Goal: Transaction & Acquisition: Obtain resource

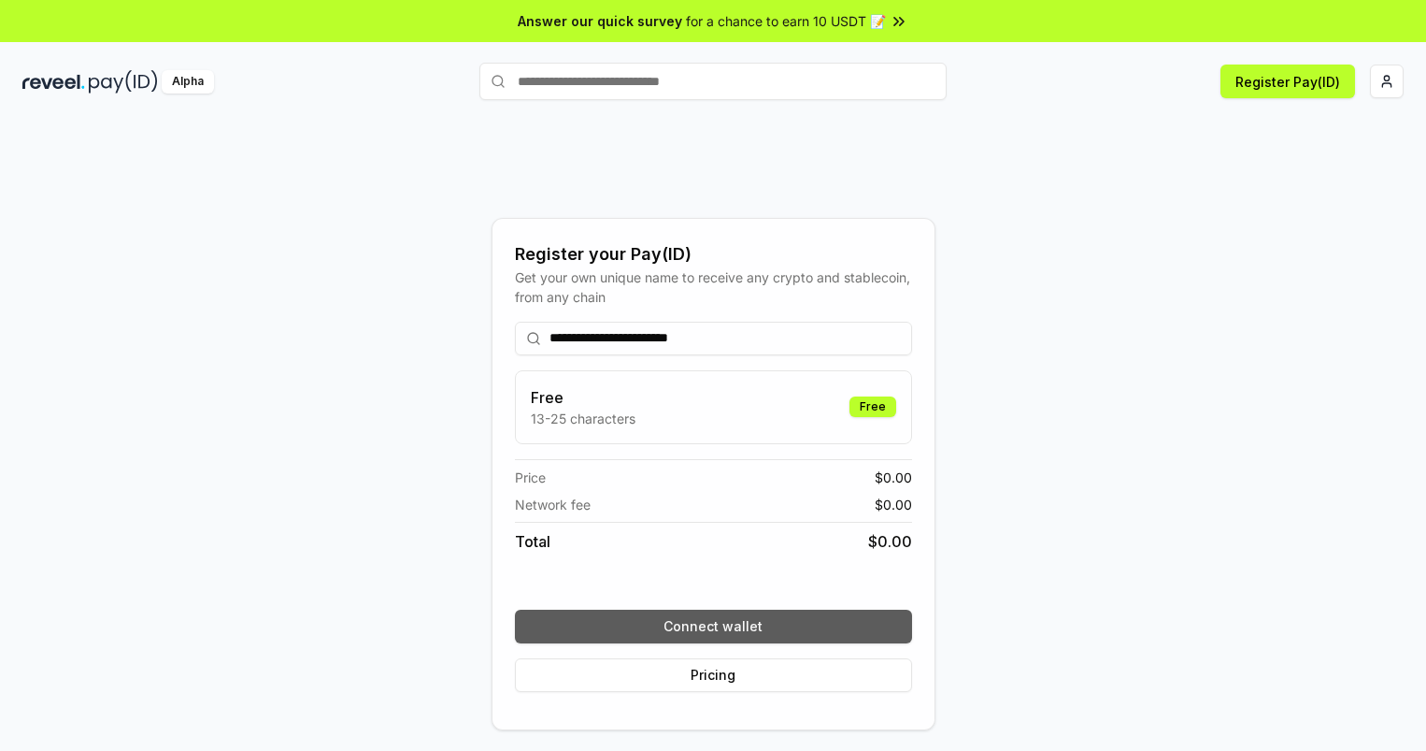
type input "**********"
click at [713, 625] on button "Connect wallet" at bounding box center [713, 626] width 397 height 34
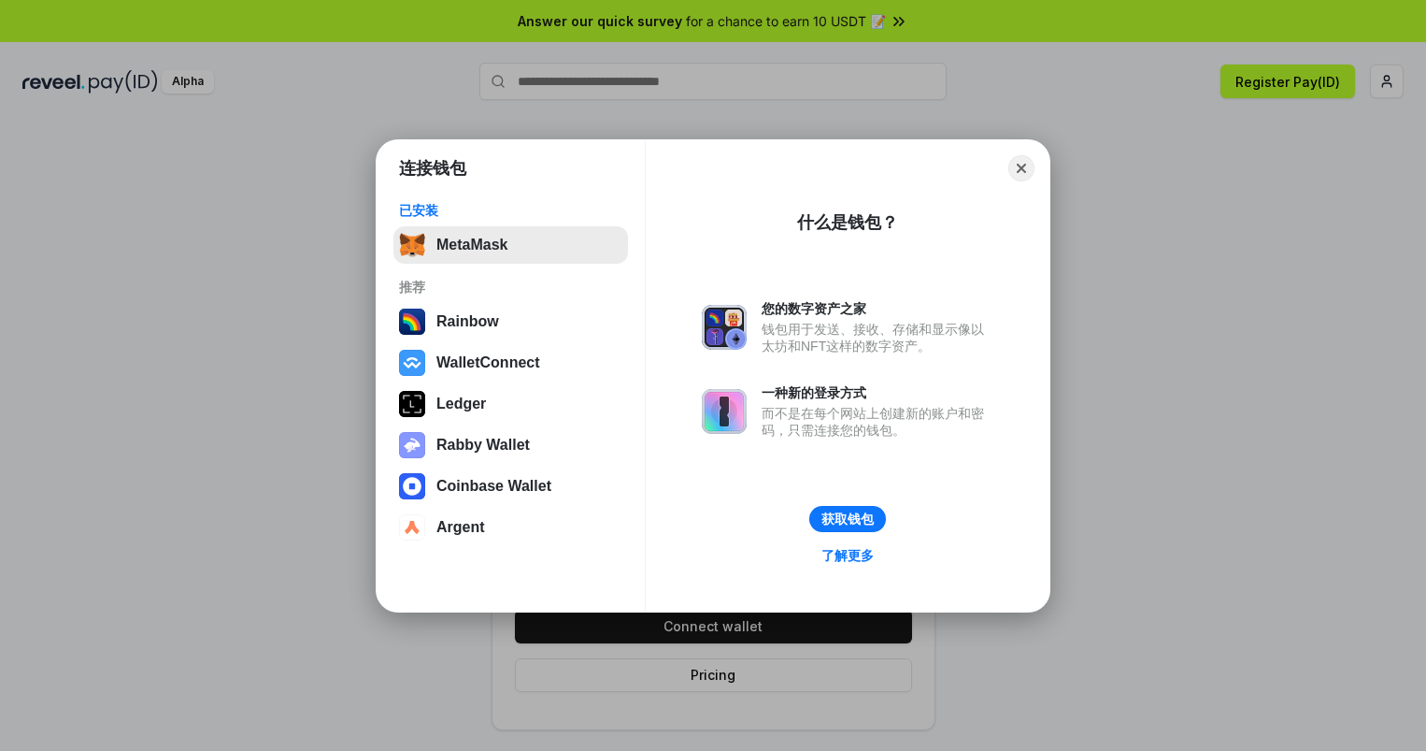
click at [510, 244] on button "MetaMask" at bounding box center [511, 244] width 235 height 37
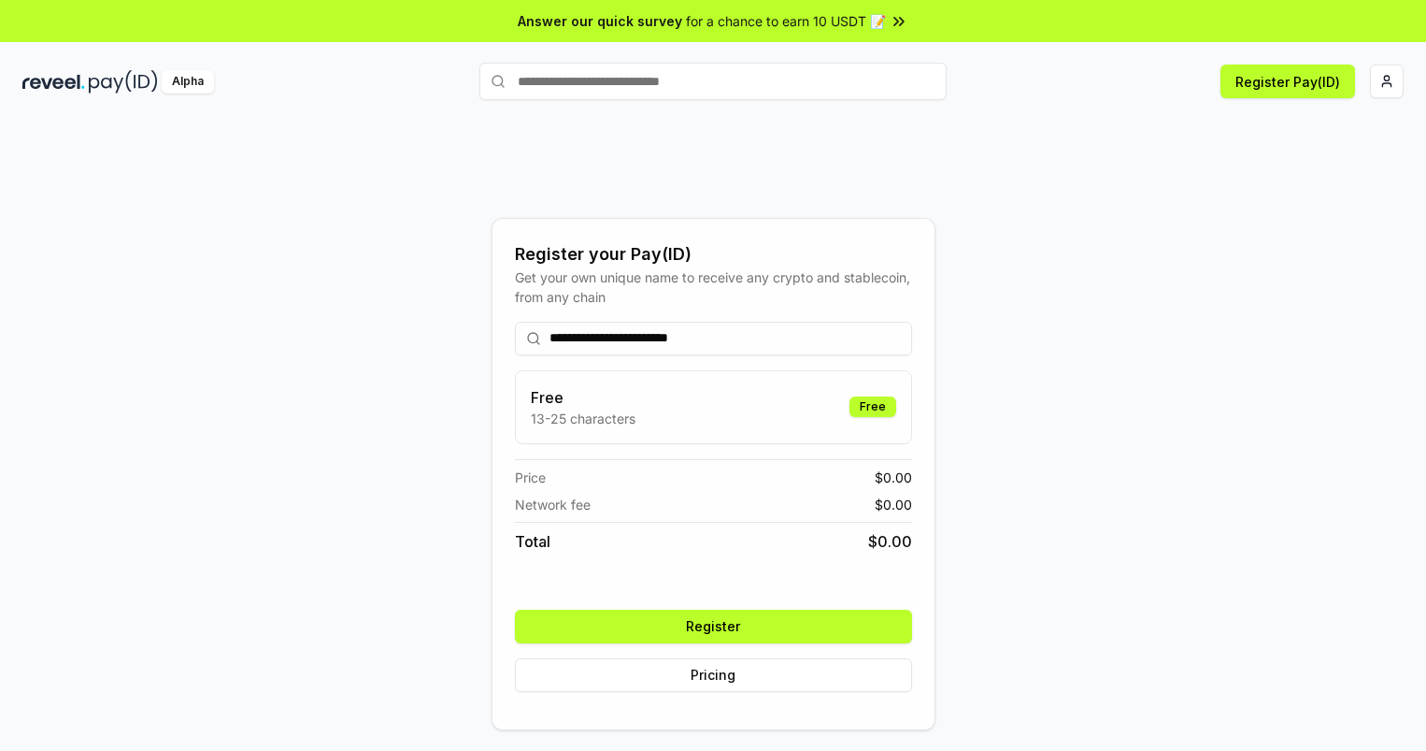
click at [713, 625] on button "Register" at bounding box center [713, 626] width 397 height 34
